Goal: Task Accomplishment & Management: Use online tool/utility

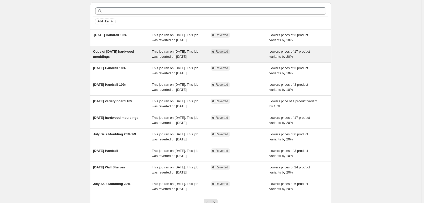
scroll to position [8, 0]
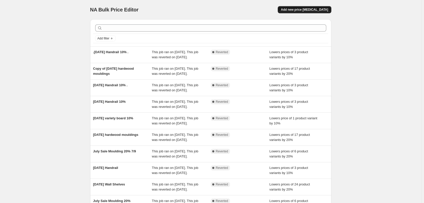
click at [312, 11] on span "Add new price [MEDICAL_DATA]" at bounding box center [304, 10] width 47 height 4
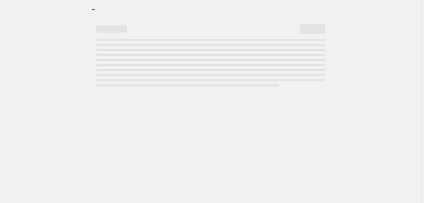
select select "percentage"
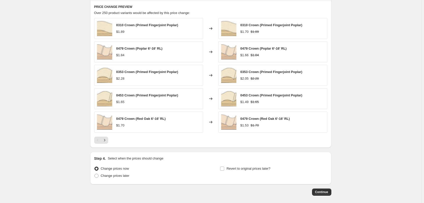
scroll to position [305, 0]
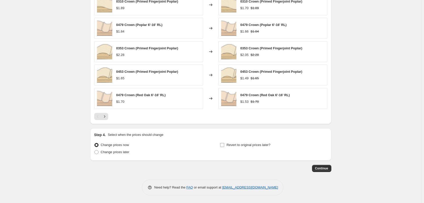
click at [223, 144] on input "Revert to original prices later?" at bounding box center [222, 145] width 4 height 4
checkbox input "true"
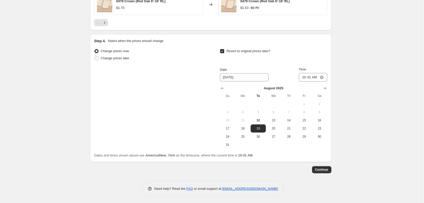
scroll to position [400, 0]
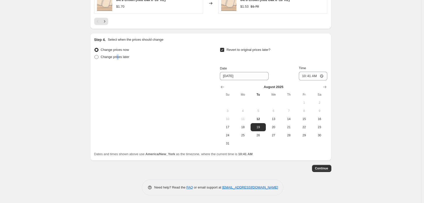
click at [119, 57] on span "Change prices later" at bounding box center [115, 57] width 29 height 4
click at [107, 56] on span "Change prices later" at bounding box center [115, 57] width 29 height 4
click at [95, 55] on input "Change prices later" at bounding box center [94, 55] width 0 height 0
radio input "true"
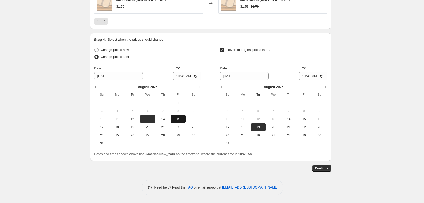
click at [179, 118] on span "15" at bounding box center [178, 119] width 11 height 4
type input "[DATE]"
click at [185, 75] on input "10:41" at bounding box center [187, 76] width 28 height 9
click at [179, 76] on input "Time" at bounding box center [187, 76] width 28 height 9
type input "07:08"
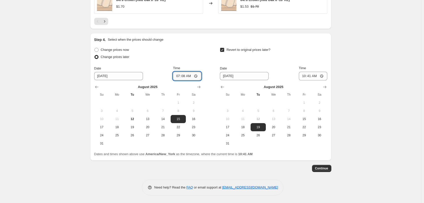
click at [184, 75] on input "07:08" at bounding box center [187, 76] width 28 height 9
